Goal: Navigation & Orientation: Find specific page/section

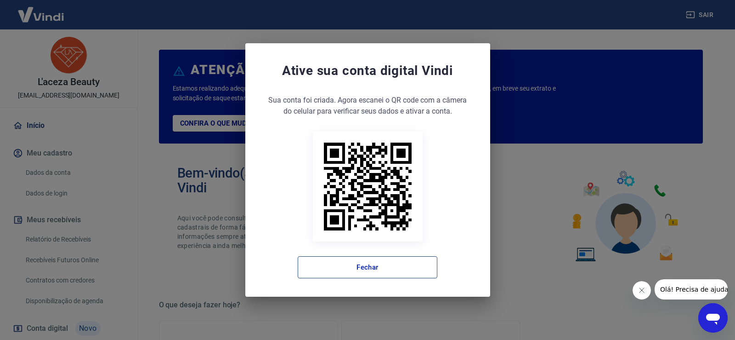
click at [406, 275] on button "Fechar" at bounding box center [368, 267] width 140 height 22
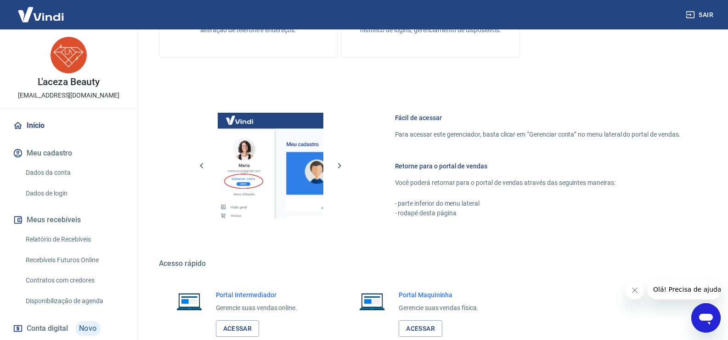
scroll to position [472, 0]
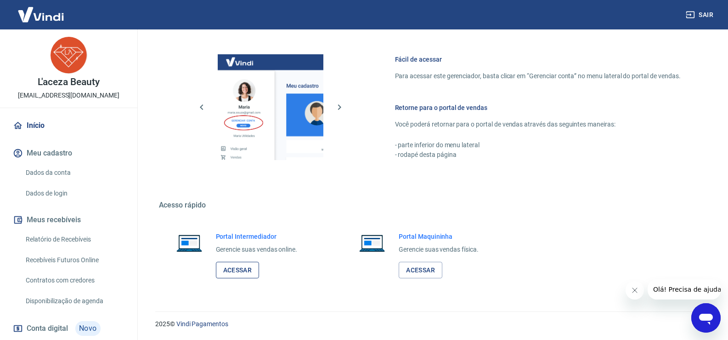
click at [241, 273] on link "Acessar" at bounding box center [238, 269] width 44 height 17
